Goal: Task Accomplishment & Management: Manage account settings

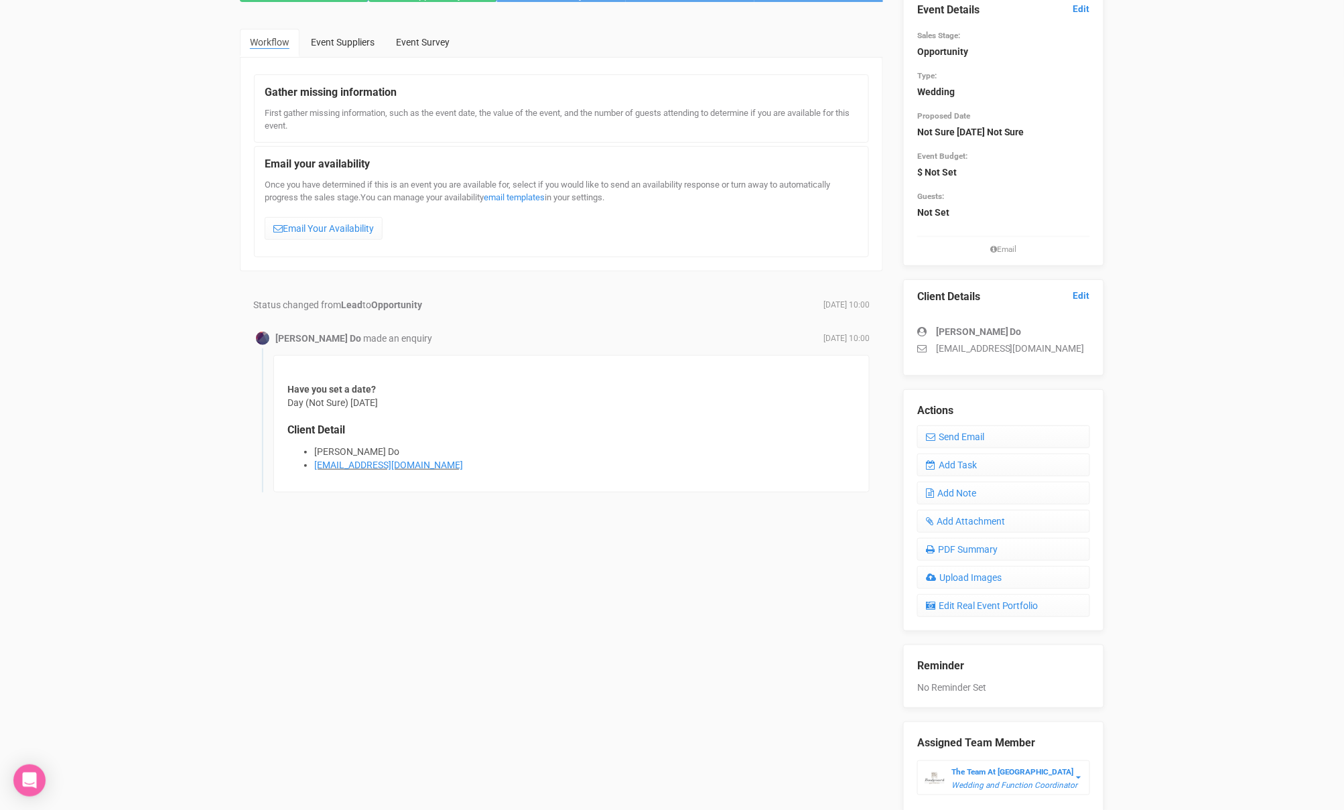
scroll to position [150, 0]
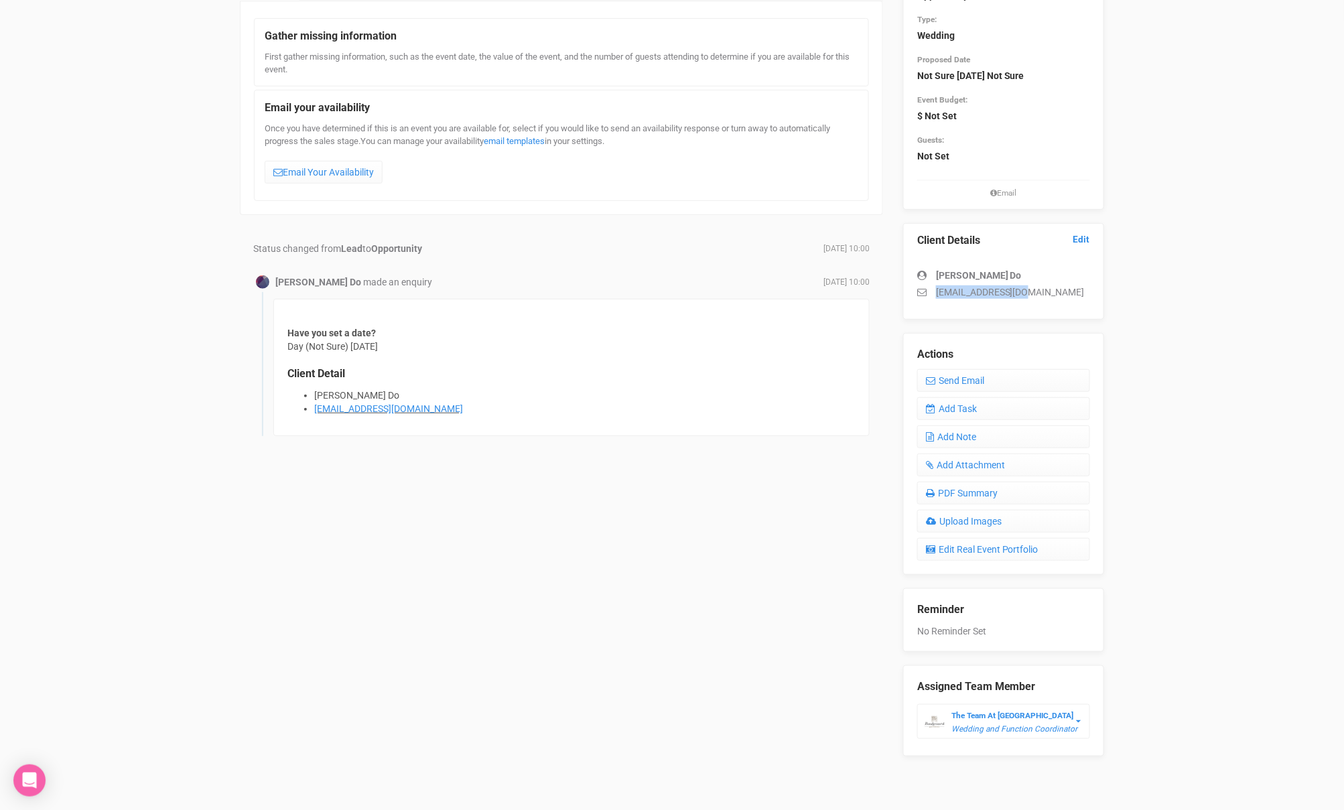
drag, startPoint x: 1019, startPoint y: 293, endPoint x: 934, endPoint y: 295, distance: 85.1
click at [934, 295] on p "[EMAIL_ADDRESS][DOMAIN_NAME]" at bounding box center [1003, 291] width 173 height 13
copy p "[EMAIL_ADDRESS][DOMAIN_NAME]"
click at [979, 429] on link "Add Note" at bounding box center [1003, 436] width 173 height 23
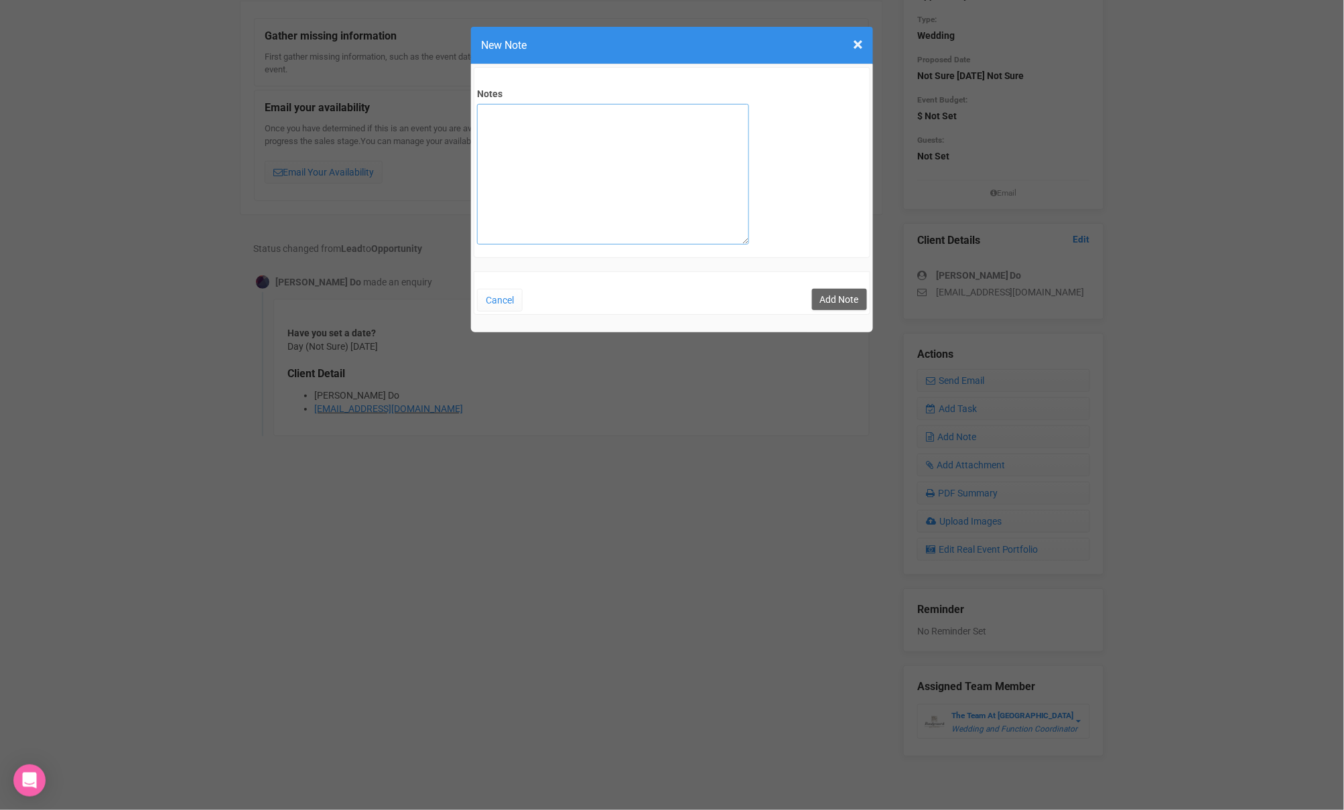
click at [496, 165] on textarea "Notes" at bounding box center [613, 174] width 272 height 141
type textarea "SITE 30/08"
click at [850, 297] on button "Add Note" at bounding box center [839, 299] width 55 height 21
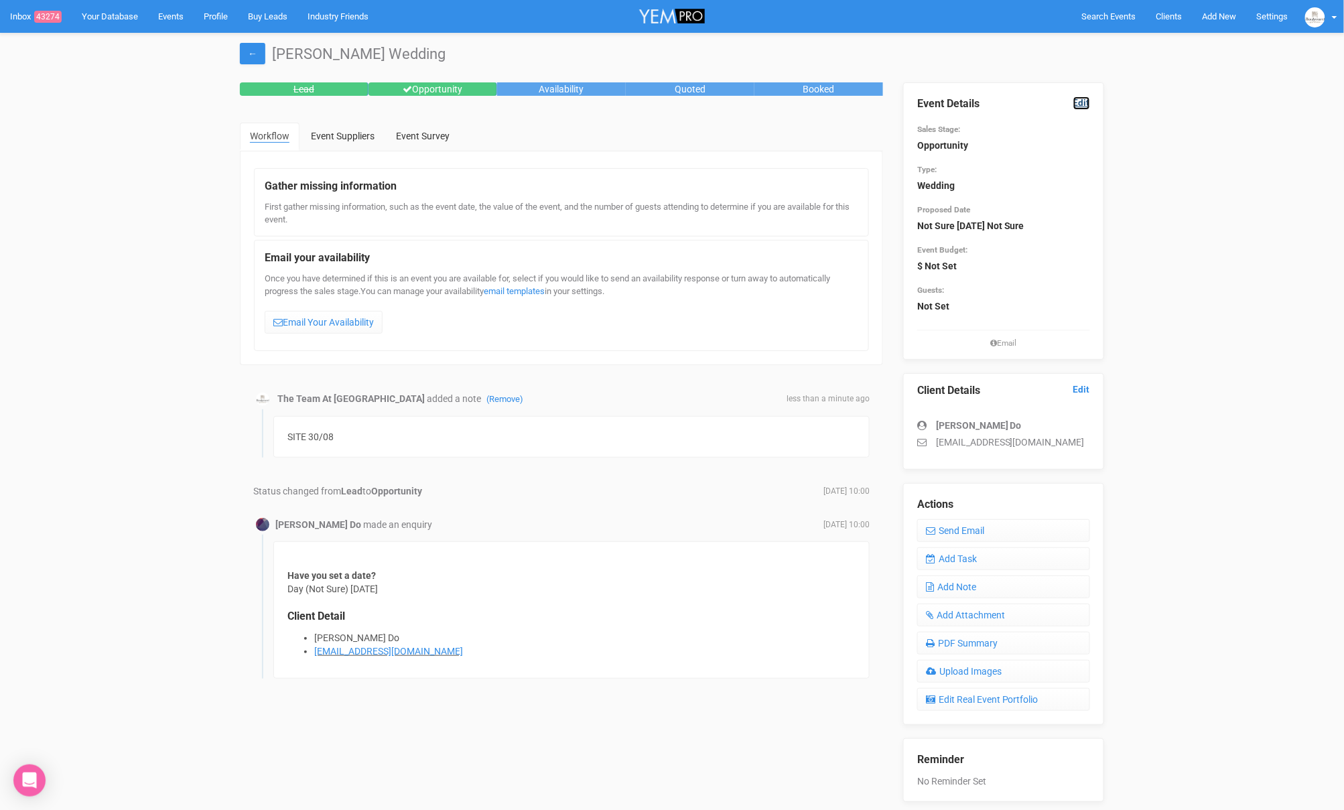
click at [1086, 101] on link "Edit" at bounding box center [1081, 102] width 17 height 13
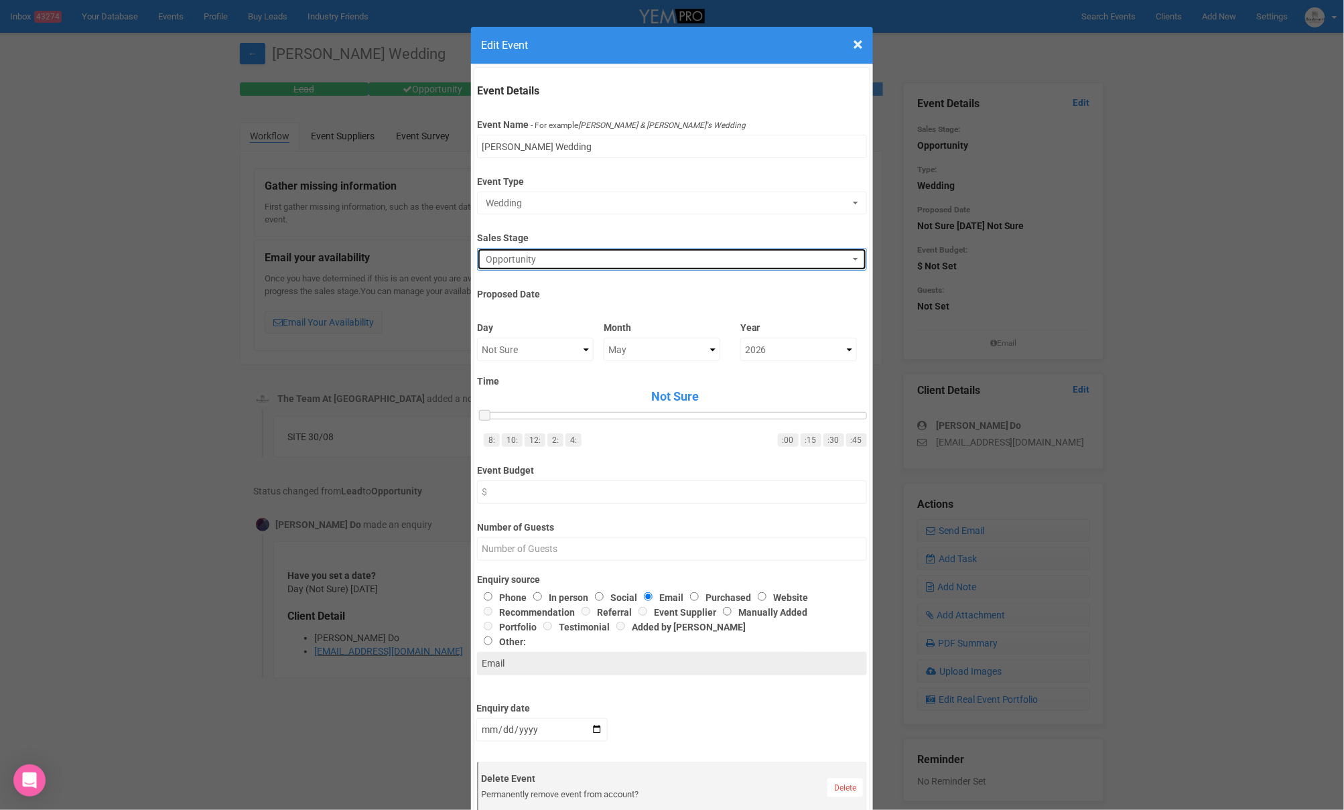
click at [549, 256] on span "Opportunity" at bounding box center [667, 258] width 363 height 13
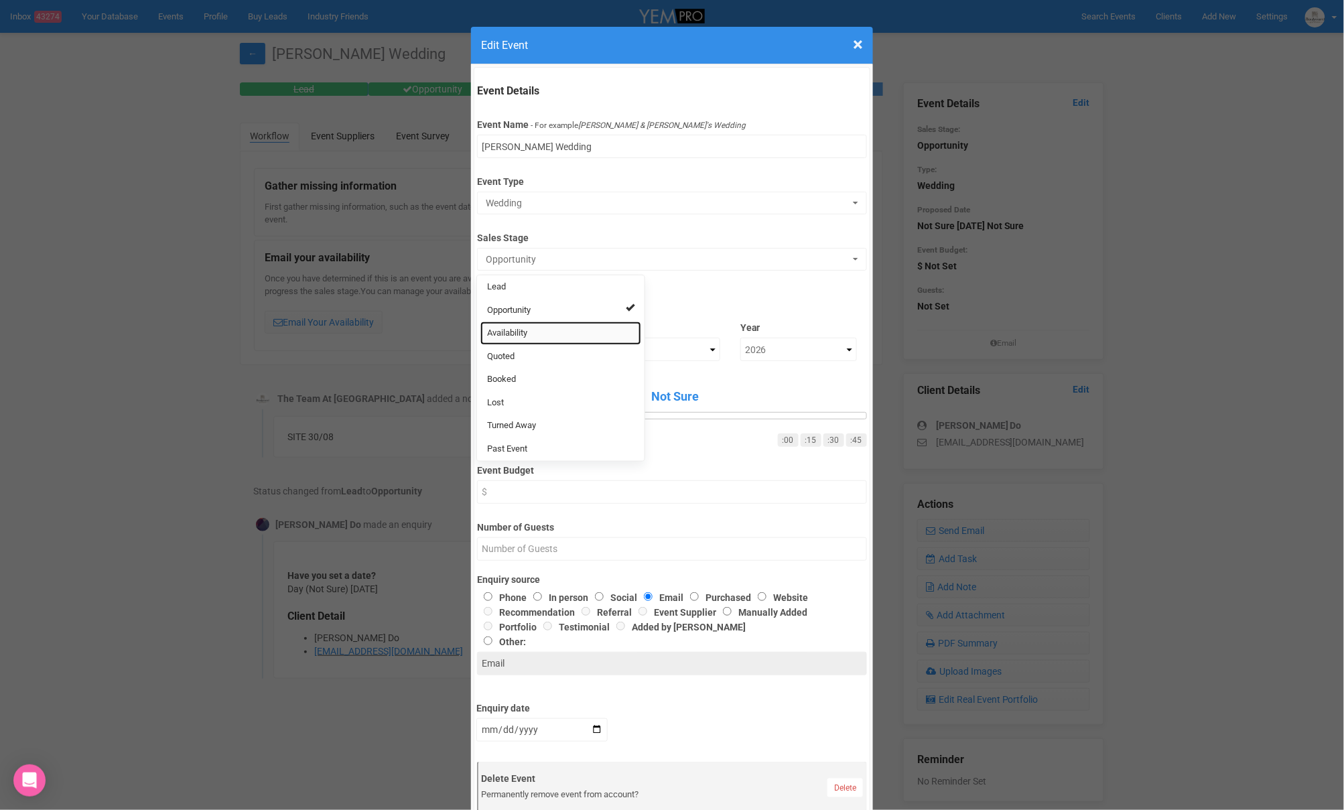
click at [522, 338] on link "Availability" at bounding box center [560, 332] width 161 height 23
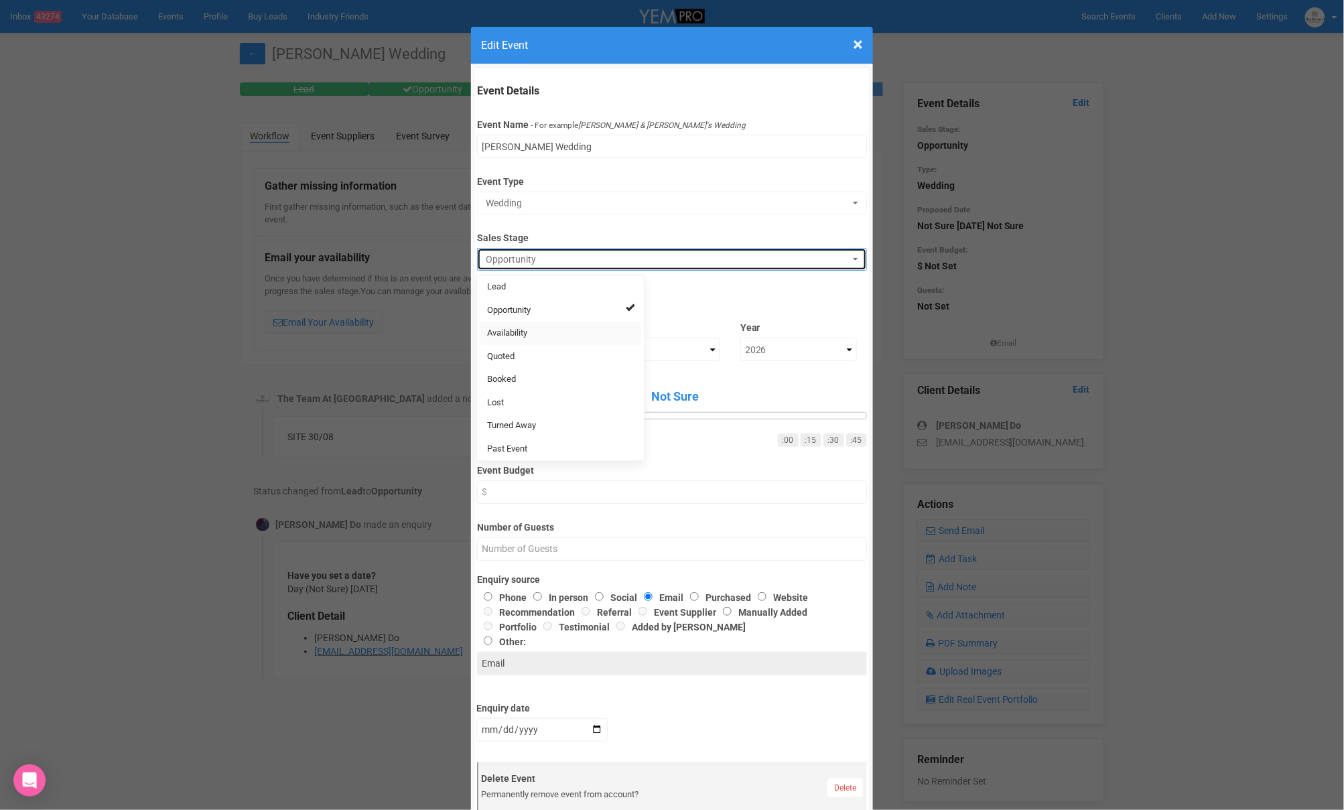
select select "8"
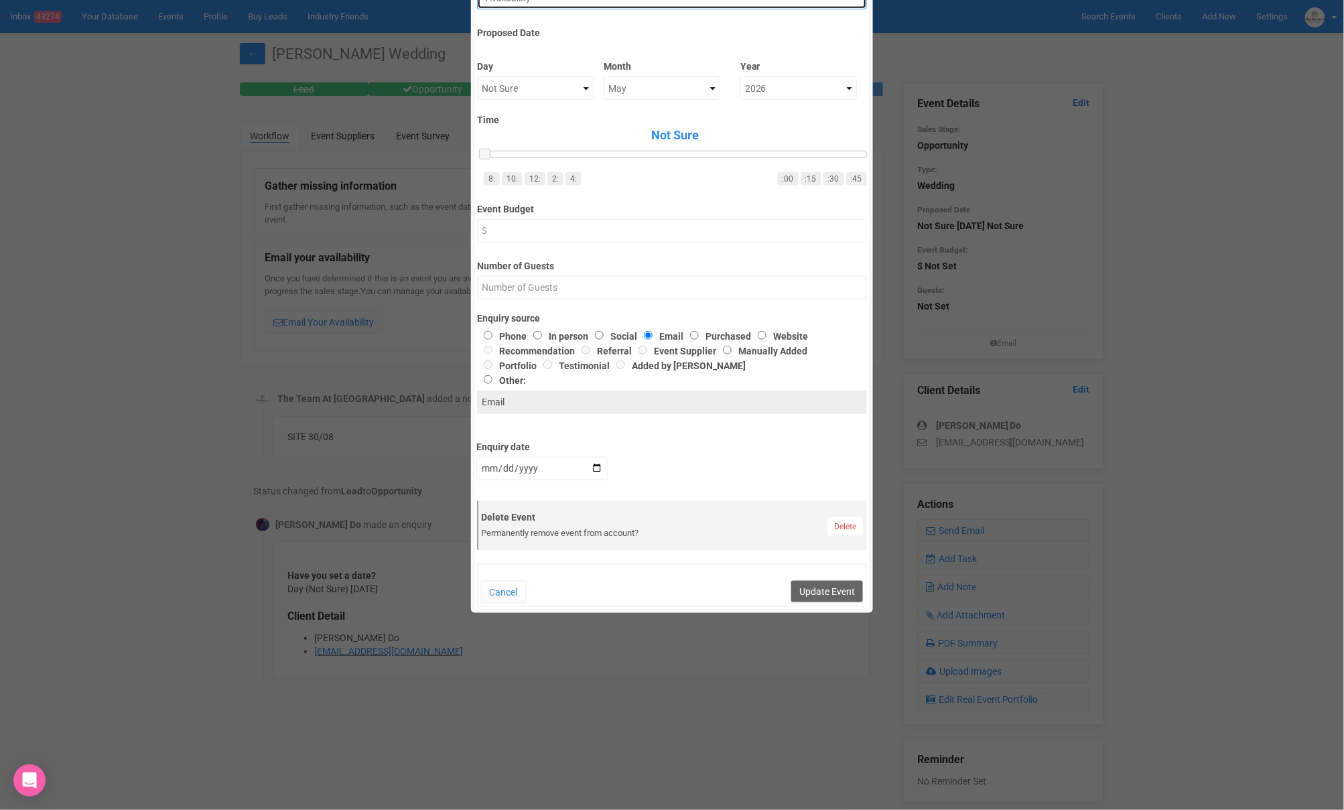
scroll to position [275, 0]
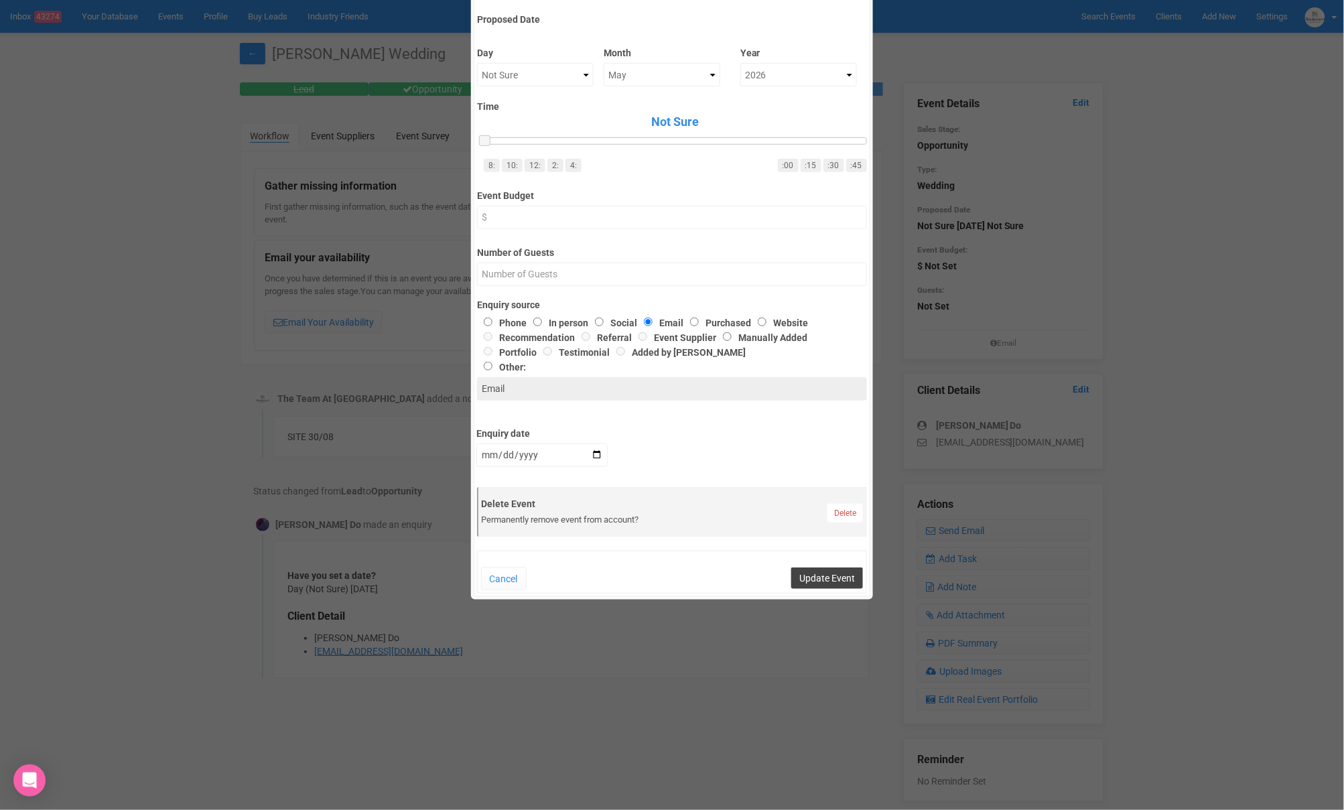
click at [827, 573] on button "Update Event" at bounding box center [827, 577] width 72 height 21
